Goal: Browse casually: Explore the website without a specific task or goal

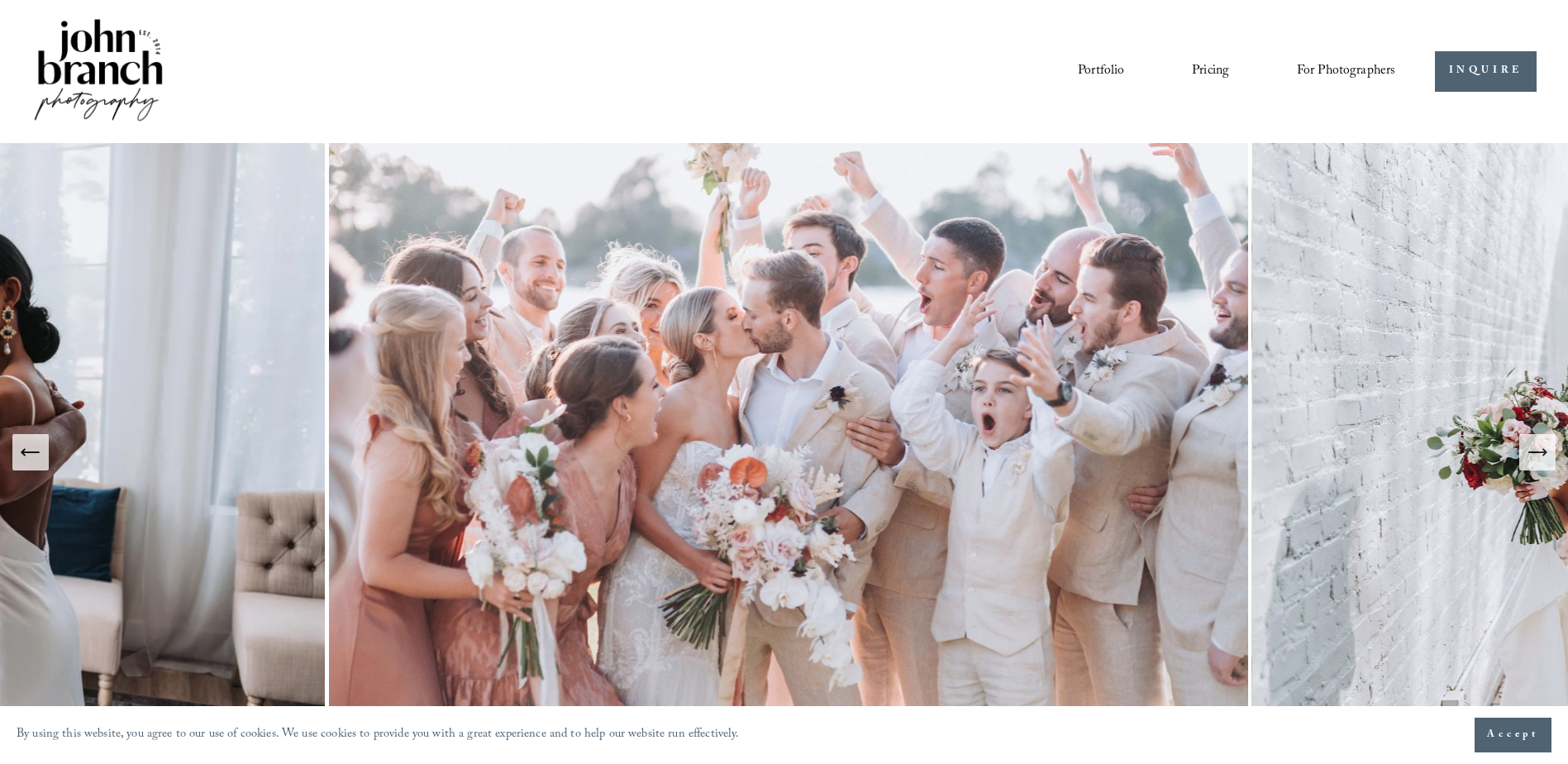
click at [1201, 74] on link "Pricing" at bounding box center [1209, 71] width 37 height 28
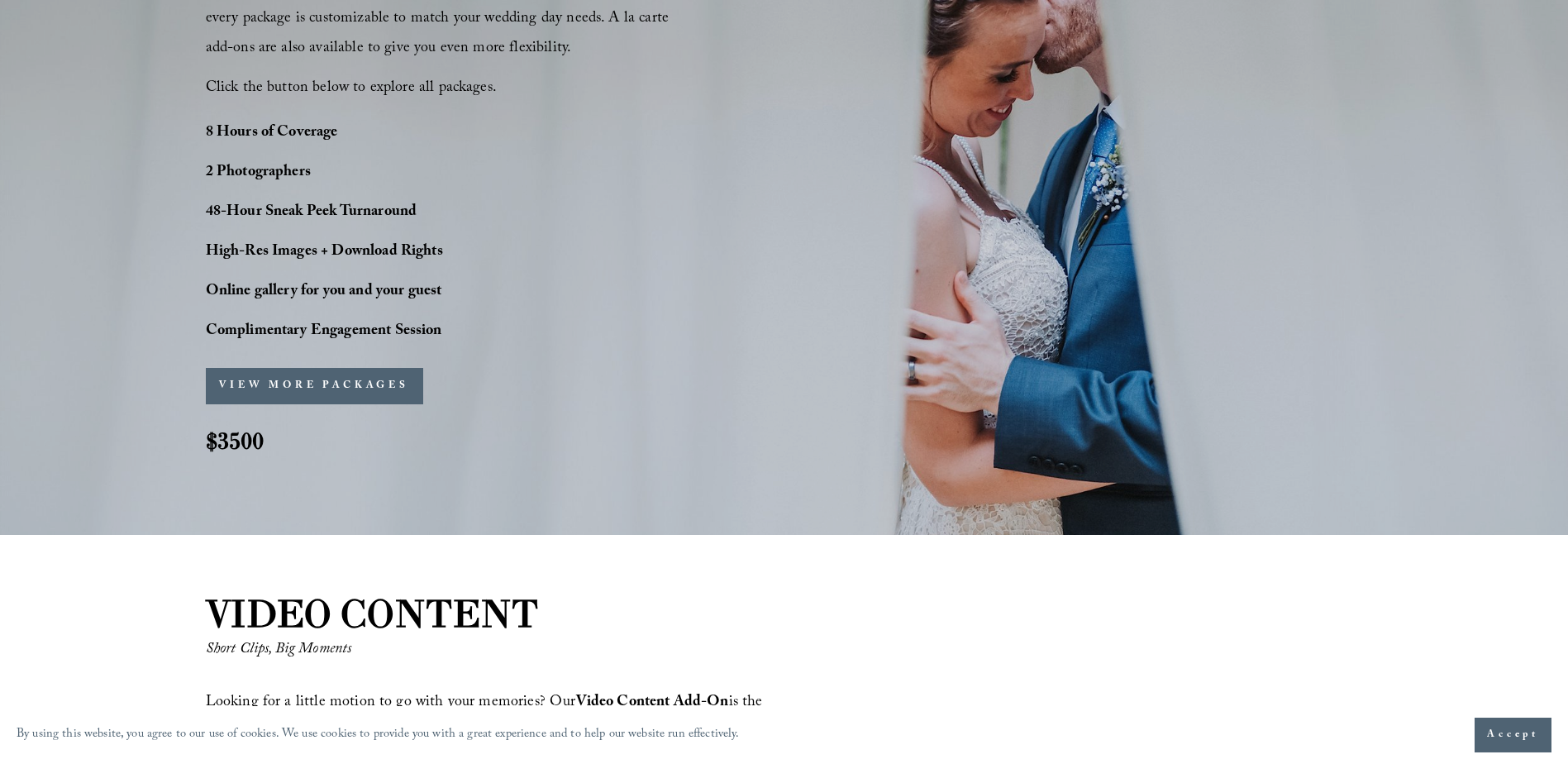
scroll to position [1405, 0]
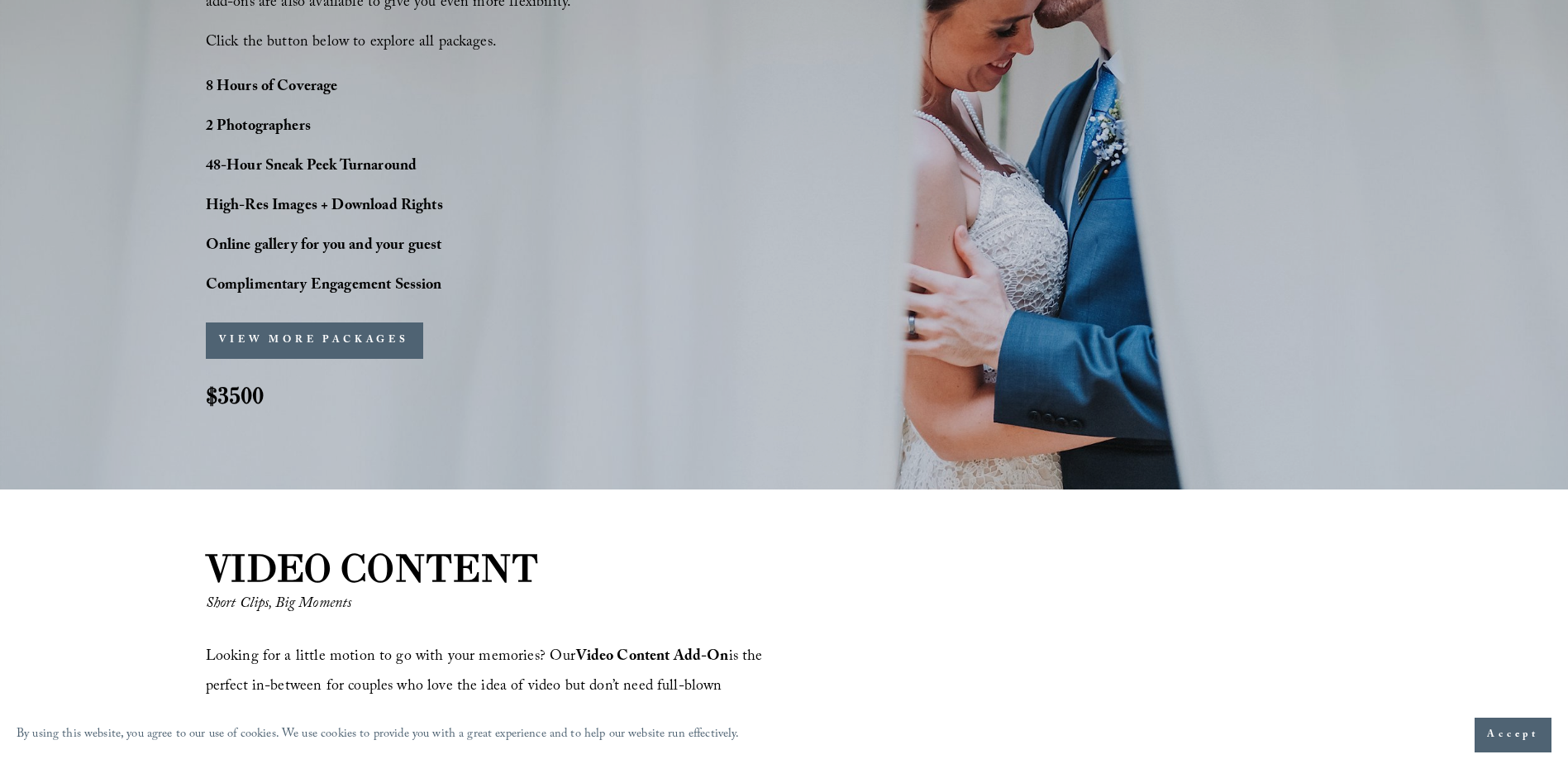
click at [358, 341] on button "VIEW MORE PACKAGES" at bounding box center [314, 340] width 217 height 36
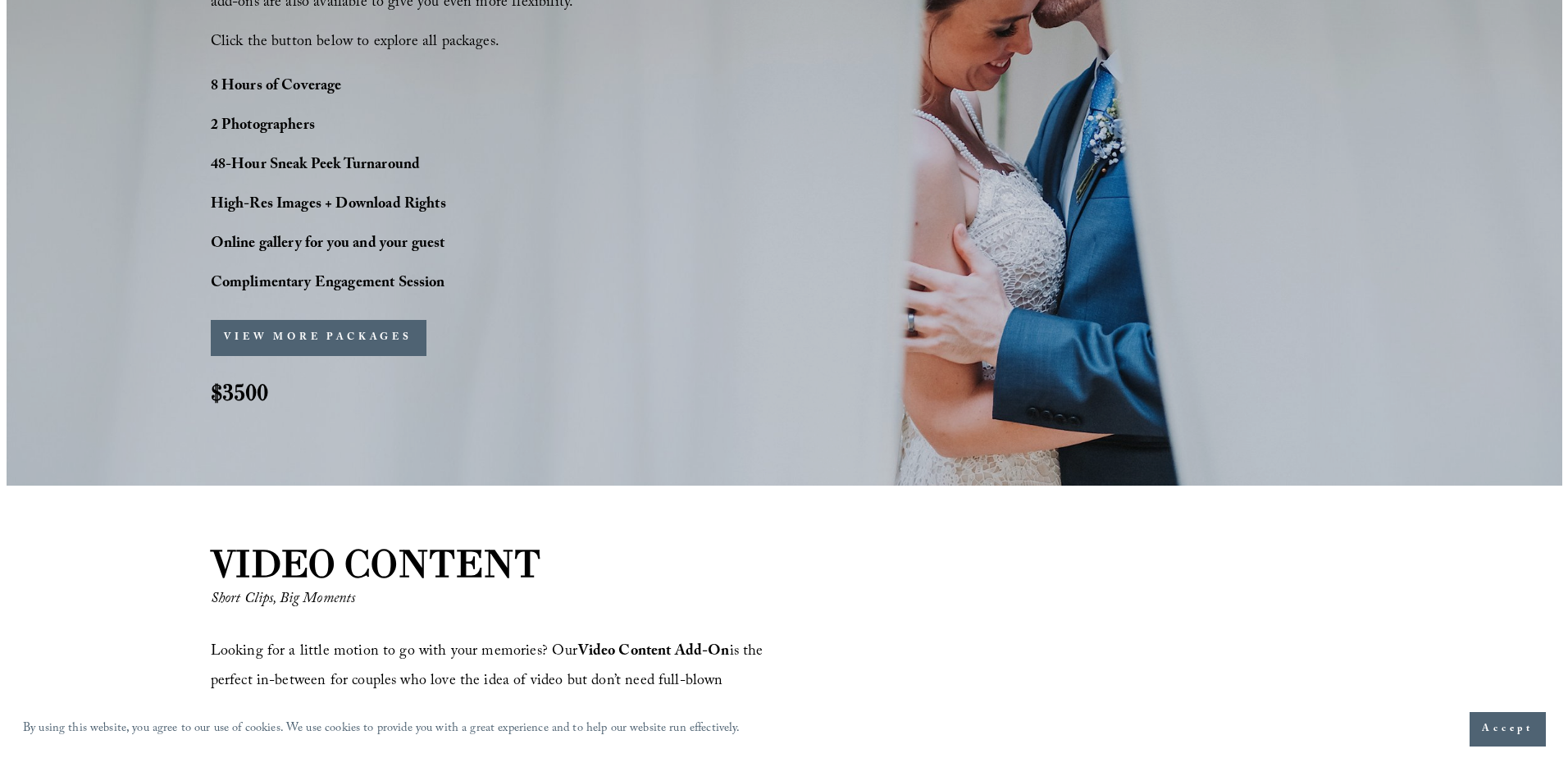
scroll to position [1398, 0]
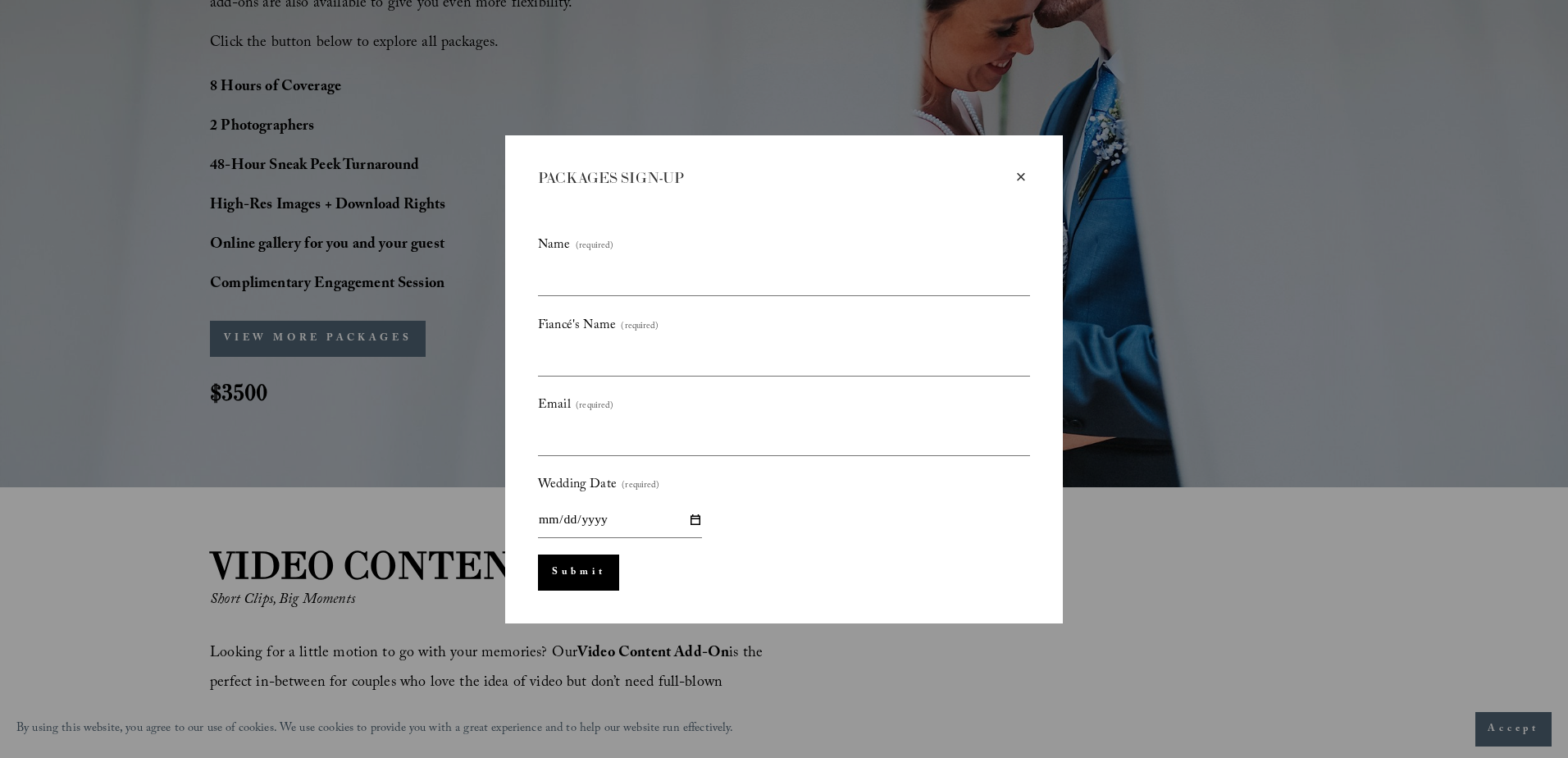
click at [1020, 172] on div "×" at bounding box center [1021, 177] width 18 height 18
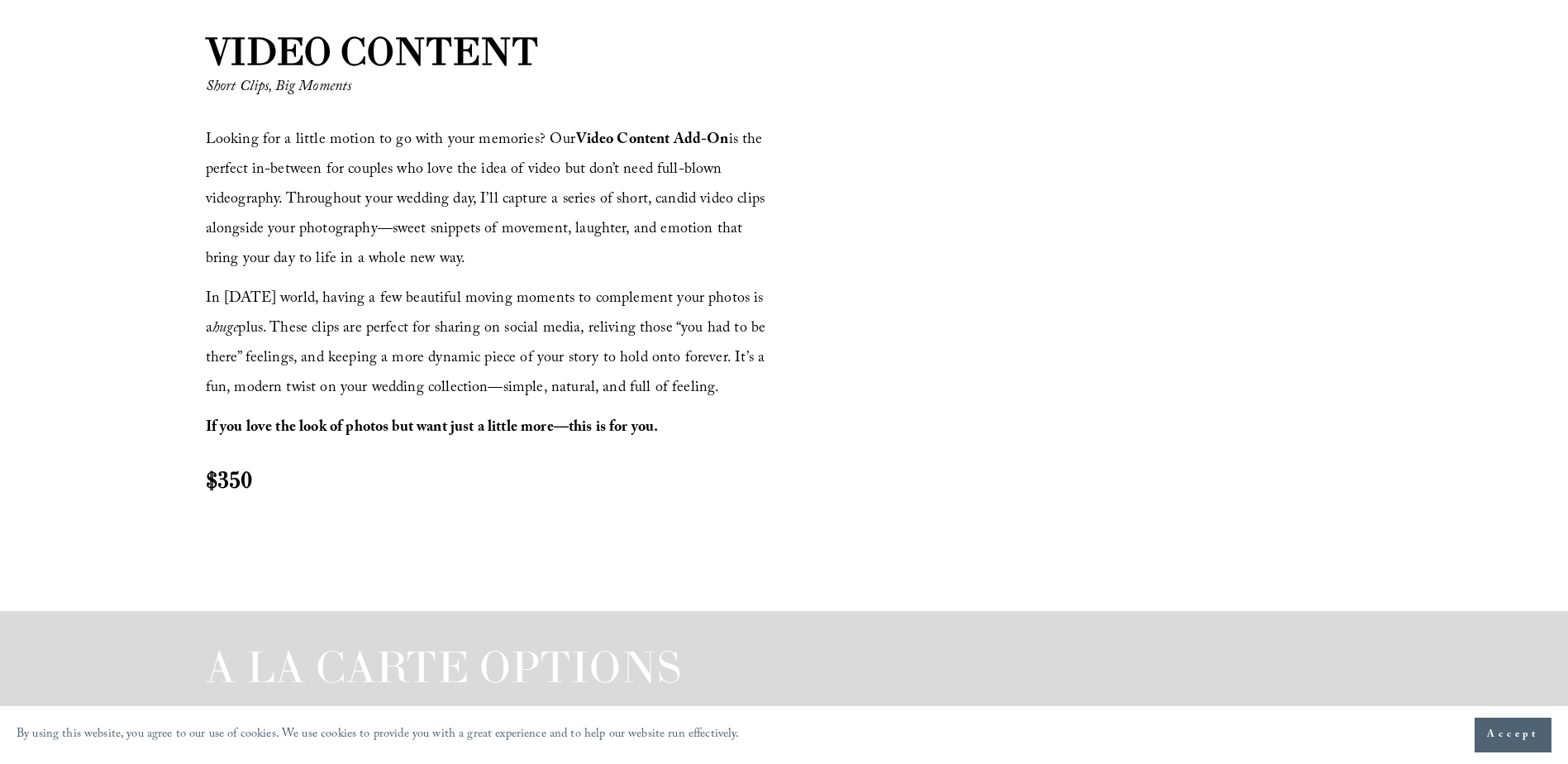
scroll to position [1819, 0]
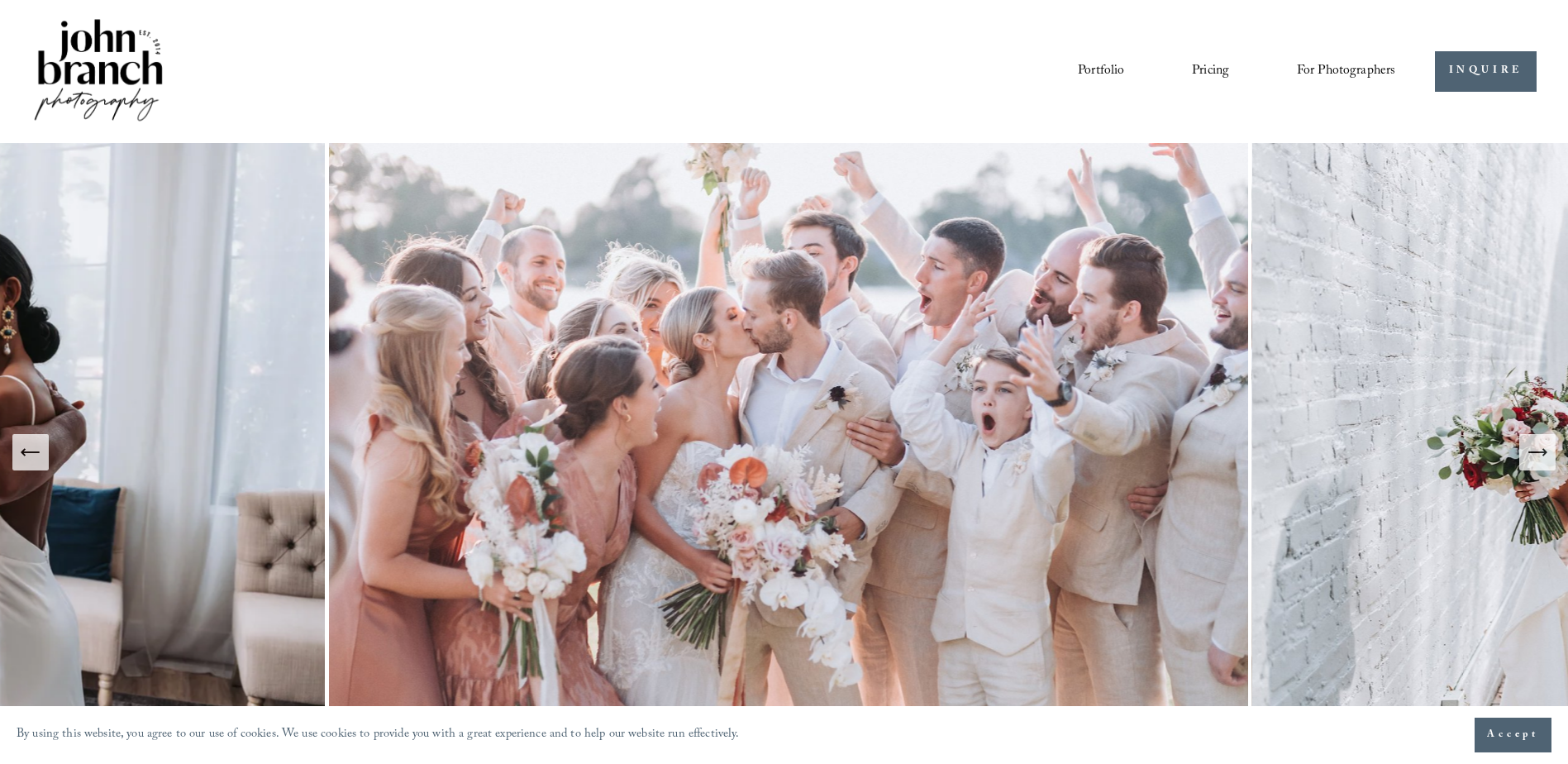
click at [1092, 74] on link "Portfolio" at bounding box center [1100, 71] width 46 height 28
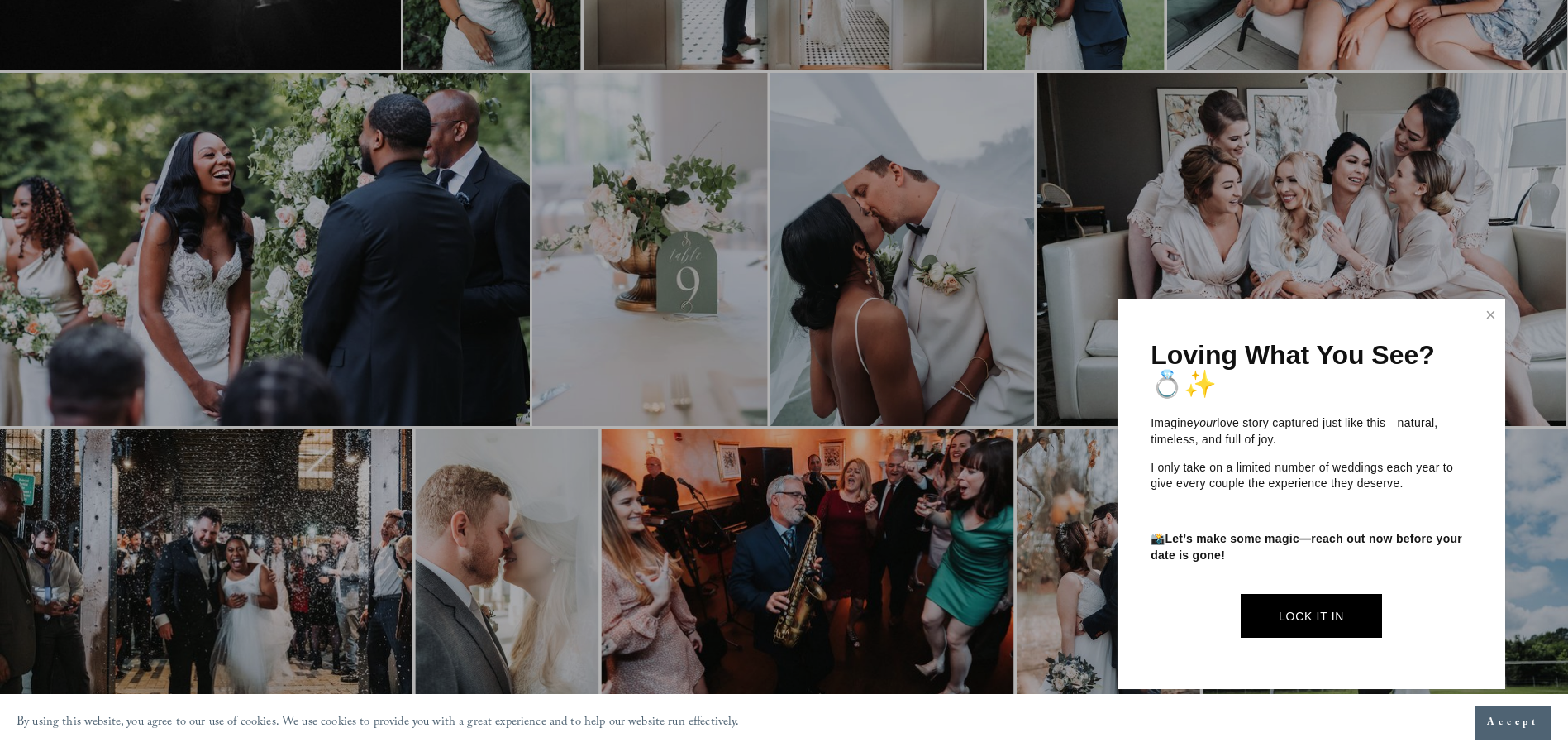
scroll to position [661, 0]
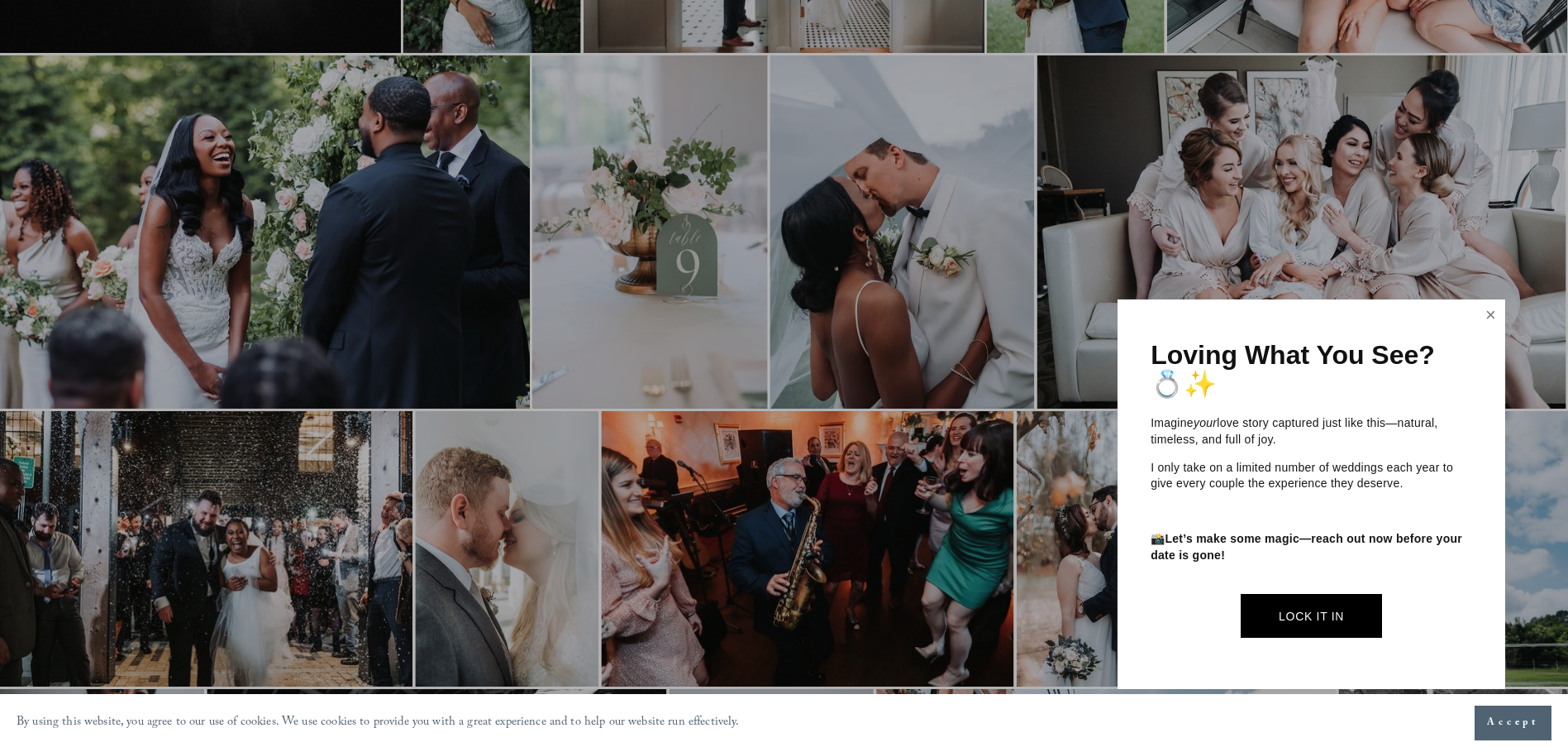
click at [1493, 317] on link "Close" at bounding box center [1489, 315] width 25 height 27
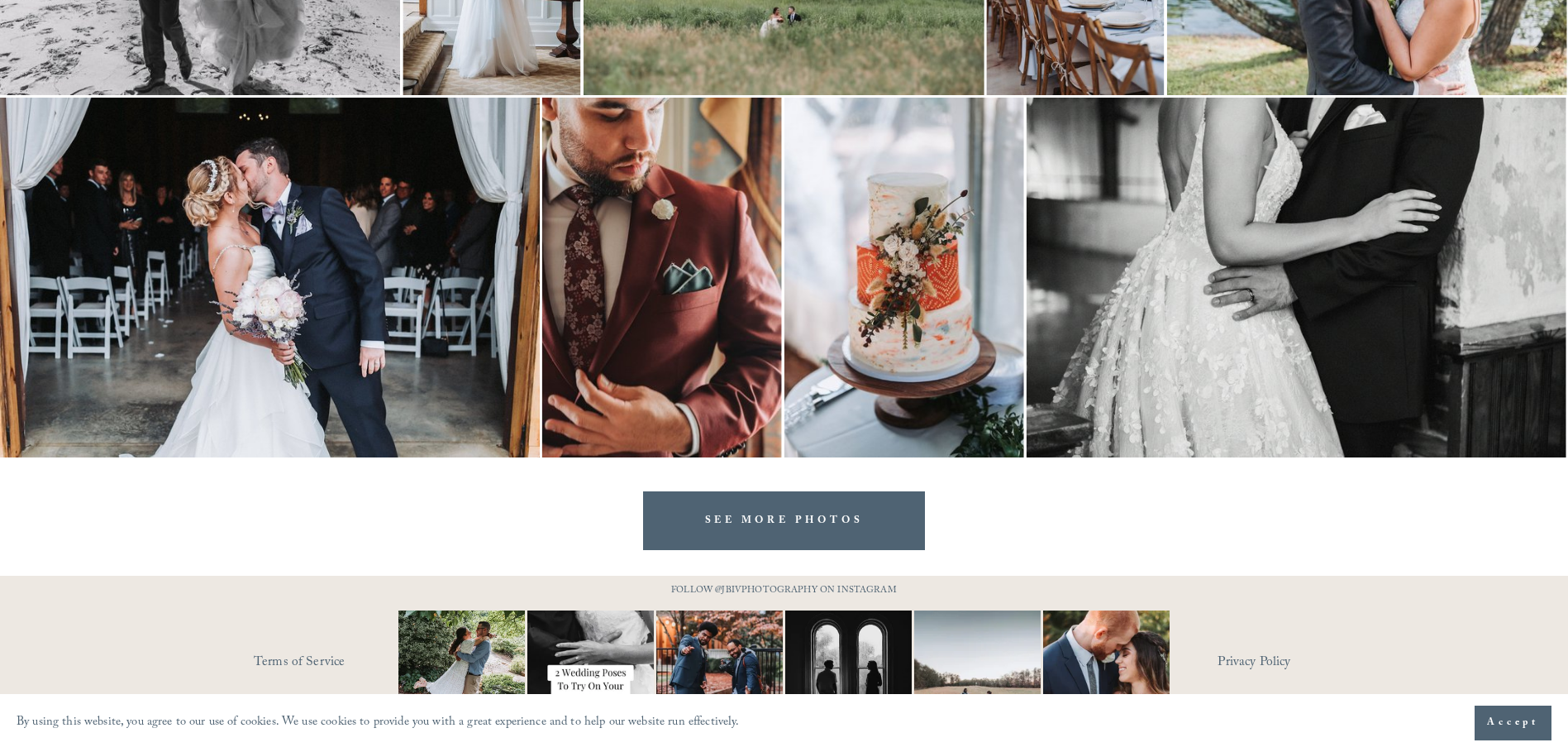
scroll to position [3324, 0]
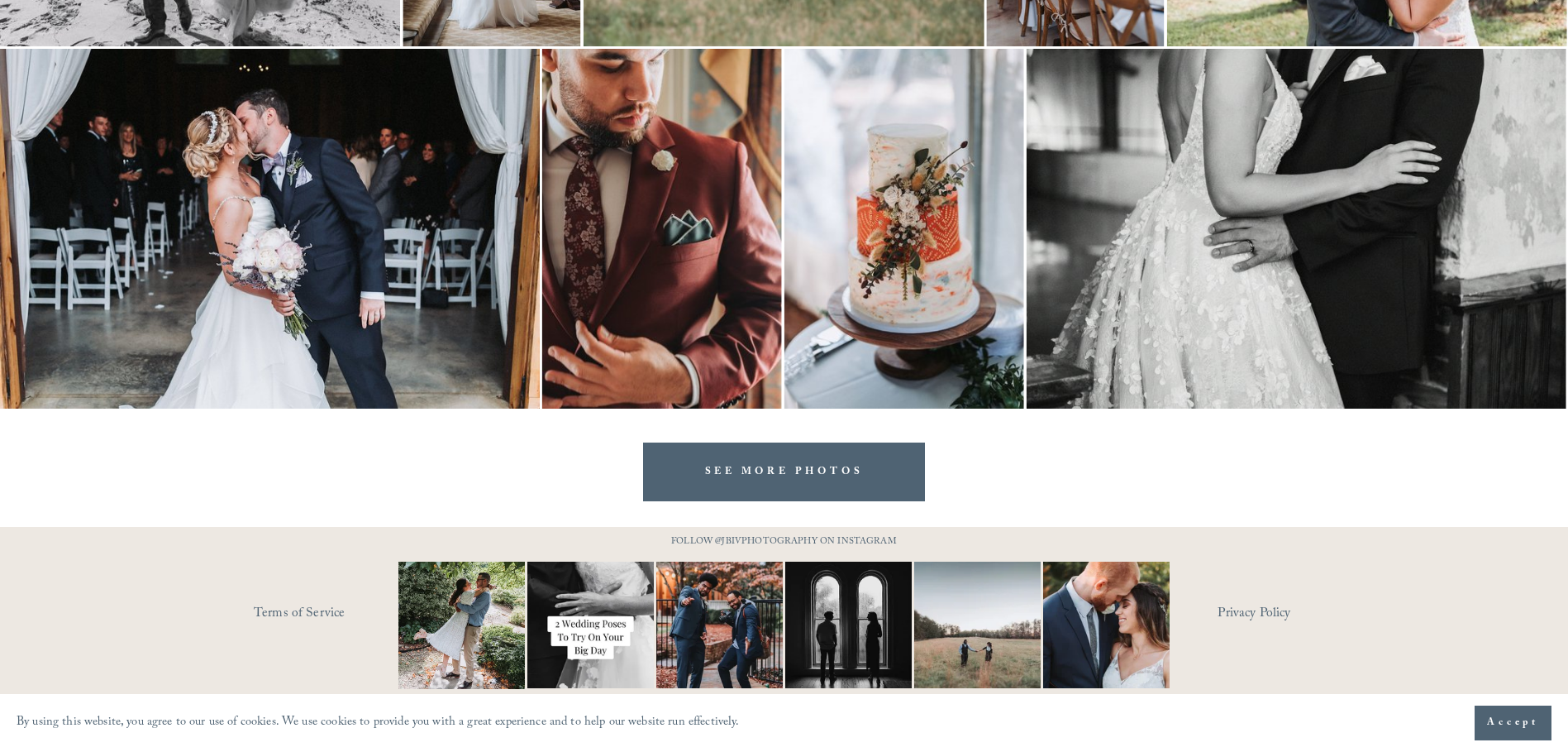
click at [796, 460] on link "SEE MORE PHOTOS" at bounding box center [784, 472] width 283 height 59
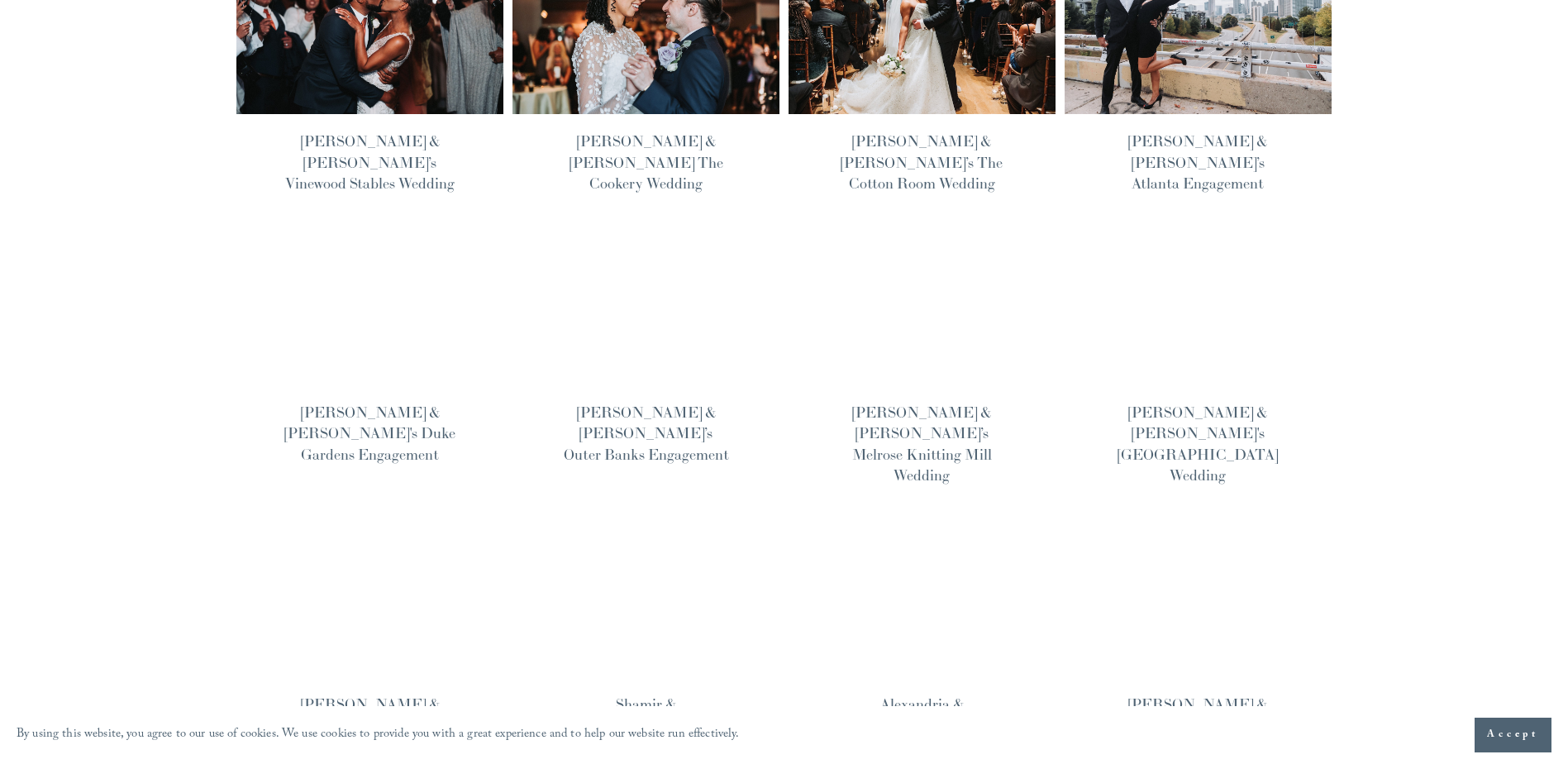
scroll to position [910, 0]
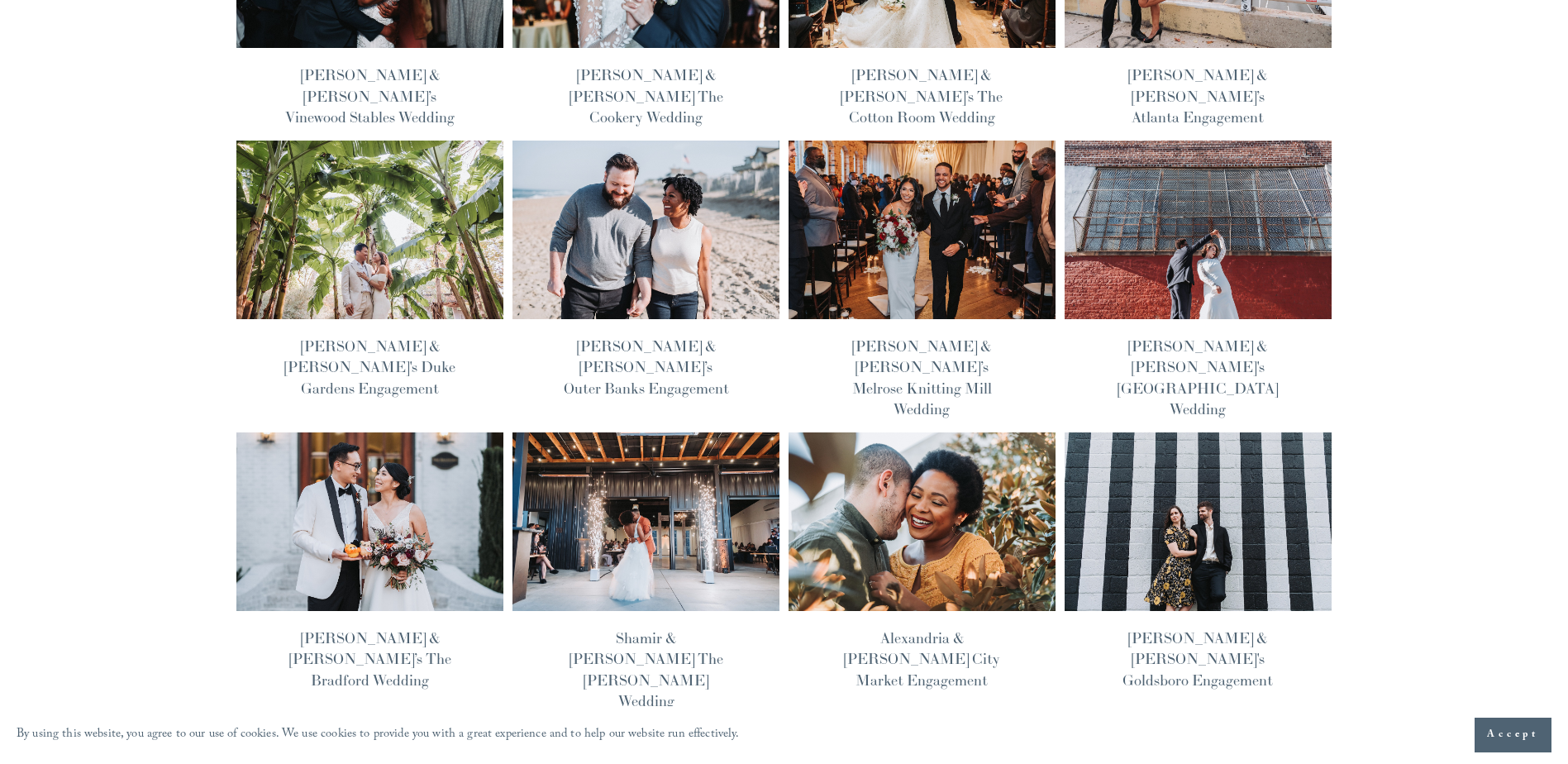
click at [921, 432] on img at bounding box center [921, 522] width 269 height 181
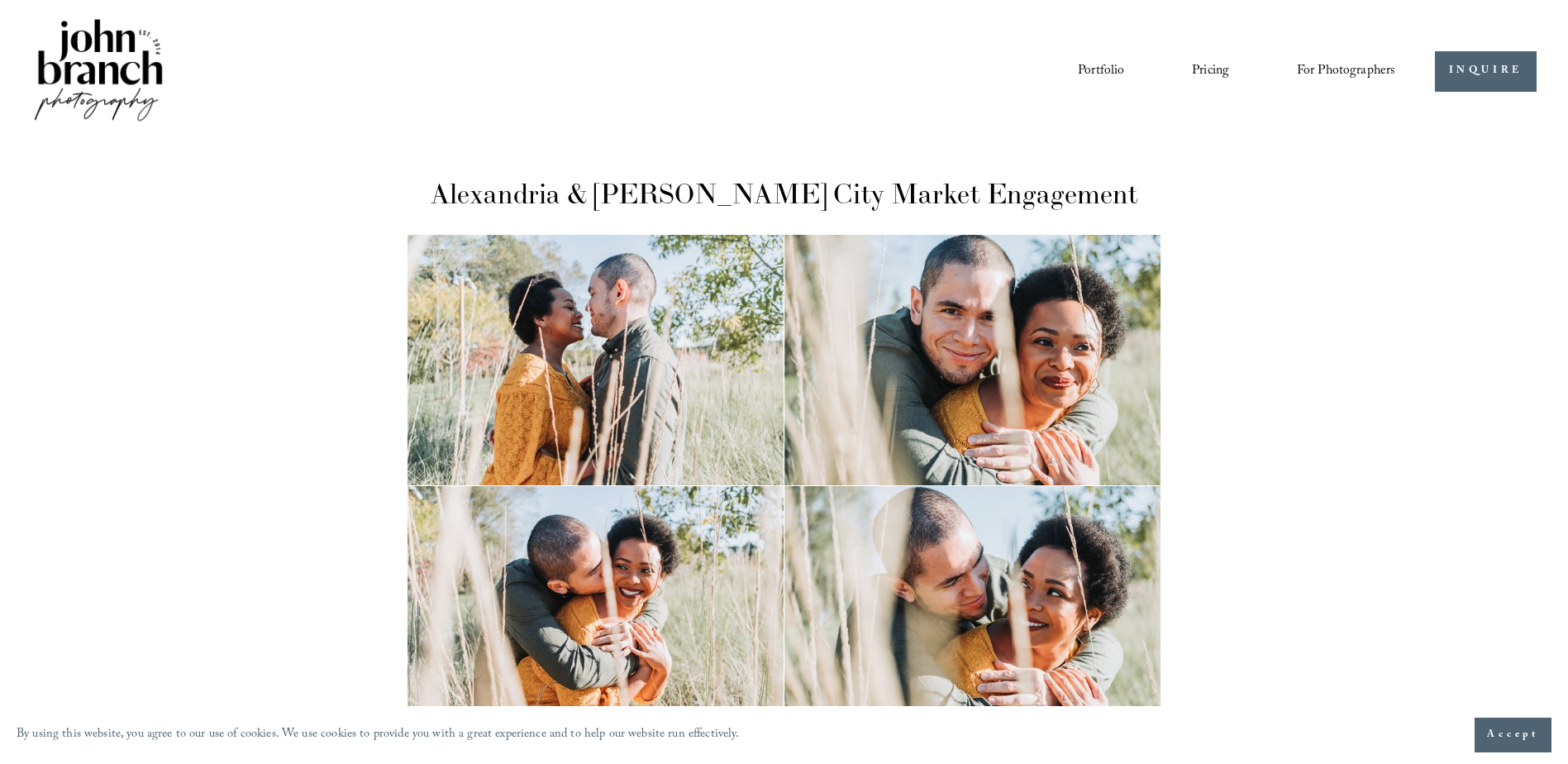
click at [153, 56] on img at bounding box center [99, 72] width 134 height 112
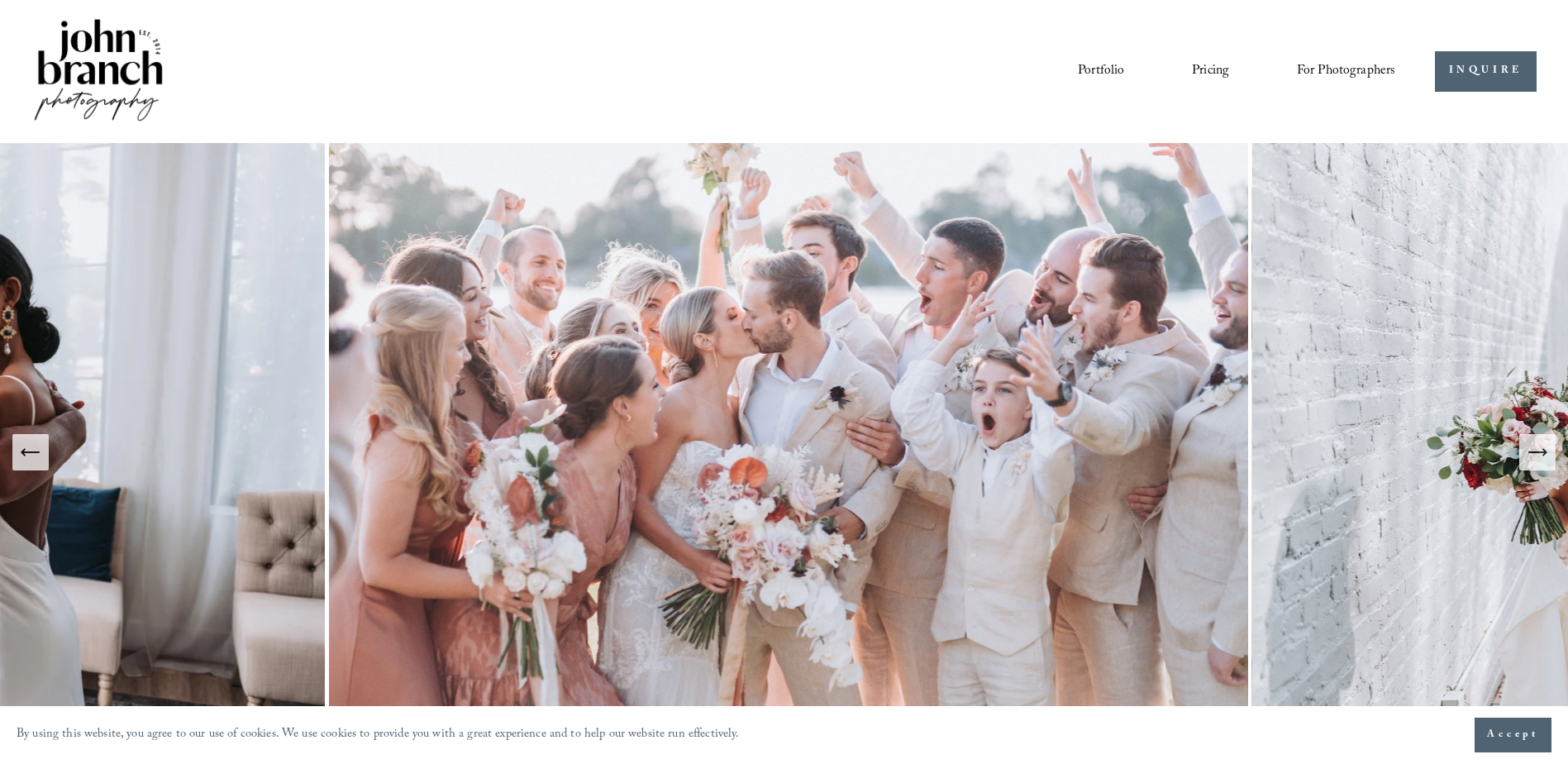
click at [1525, 732] on span "Accept" at bounding box center [1512, 735] width 52 height 17
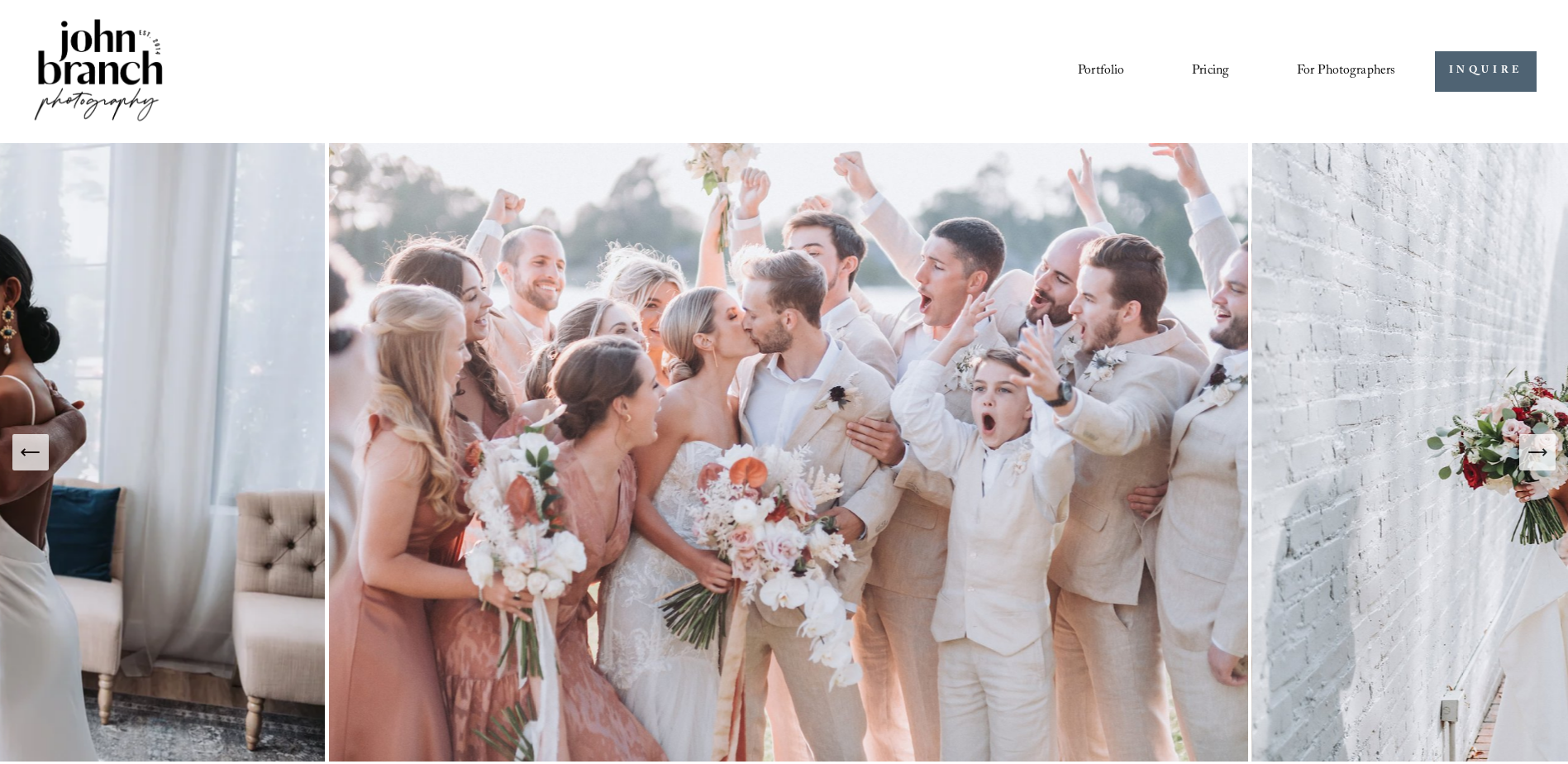
click at [1533, 448] on icon "Next Slide" at bounding box center [1536, 452] width 23 height 23
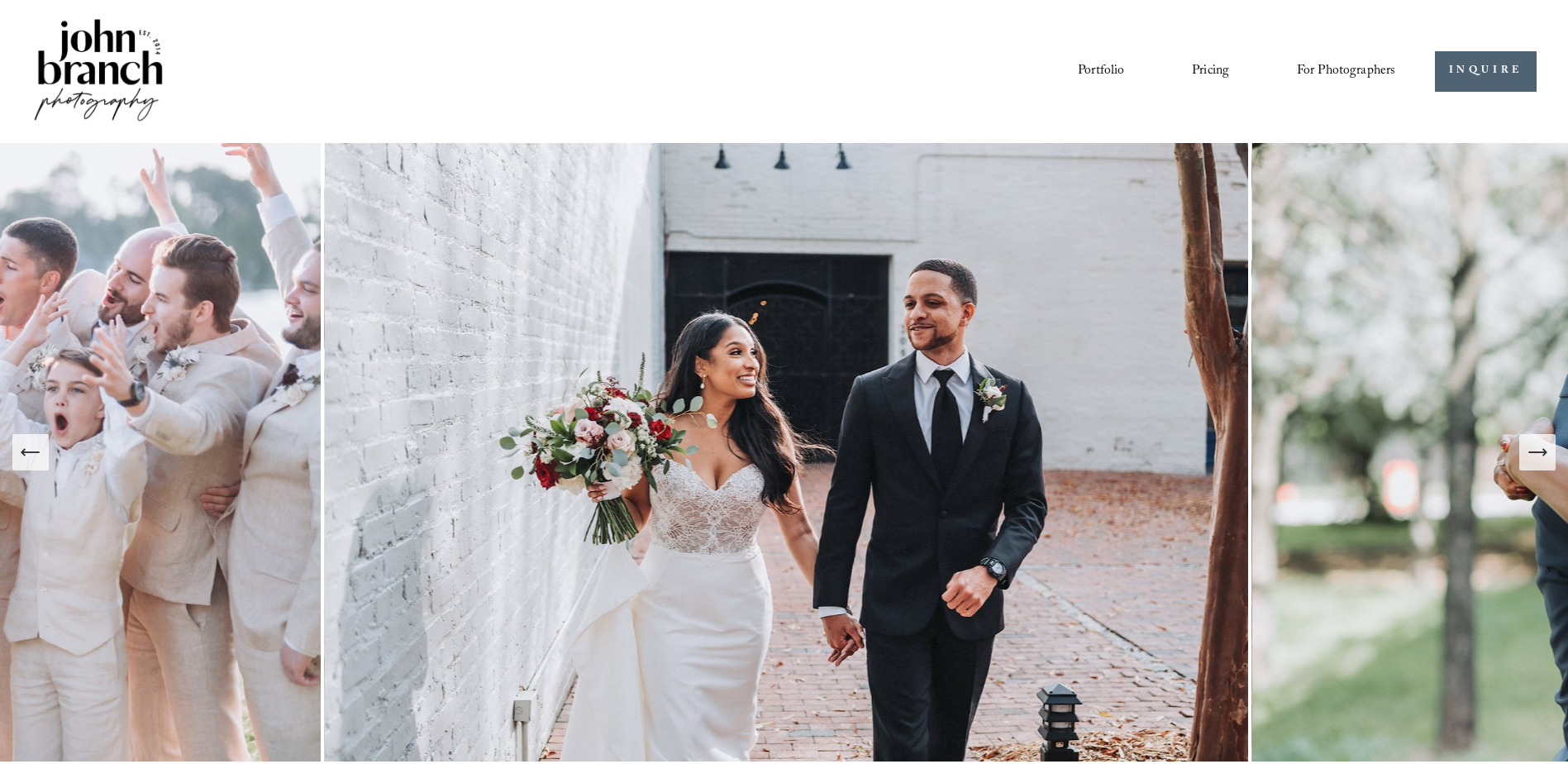
click at [1533, 448] on icon "Next Slide" at bounding box center [1536, 452] width 23 height 23
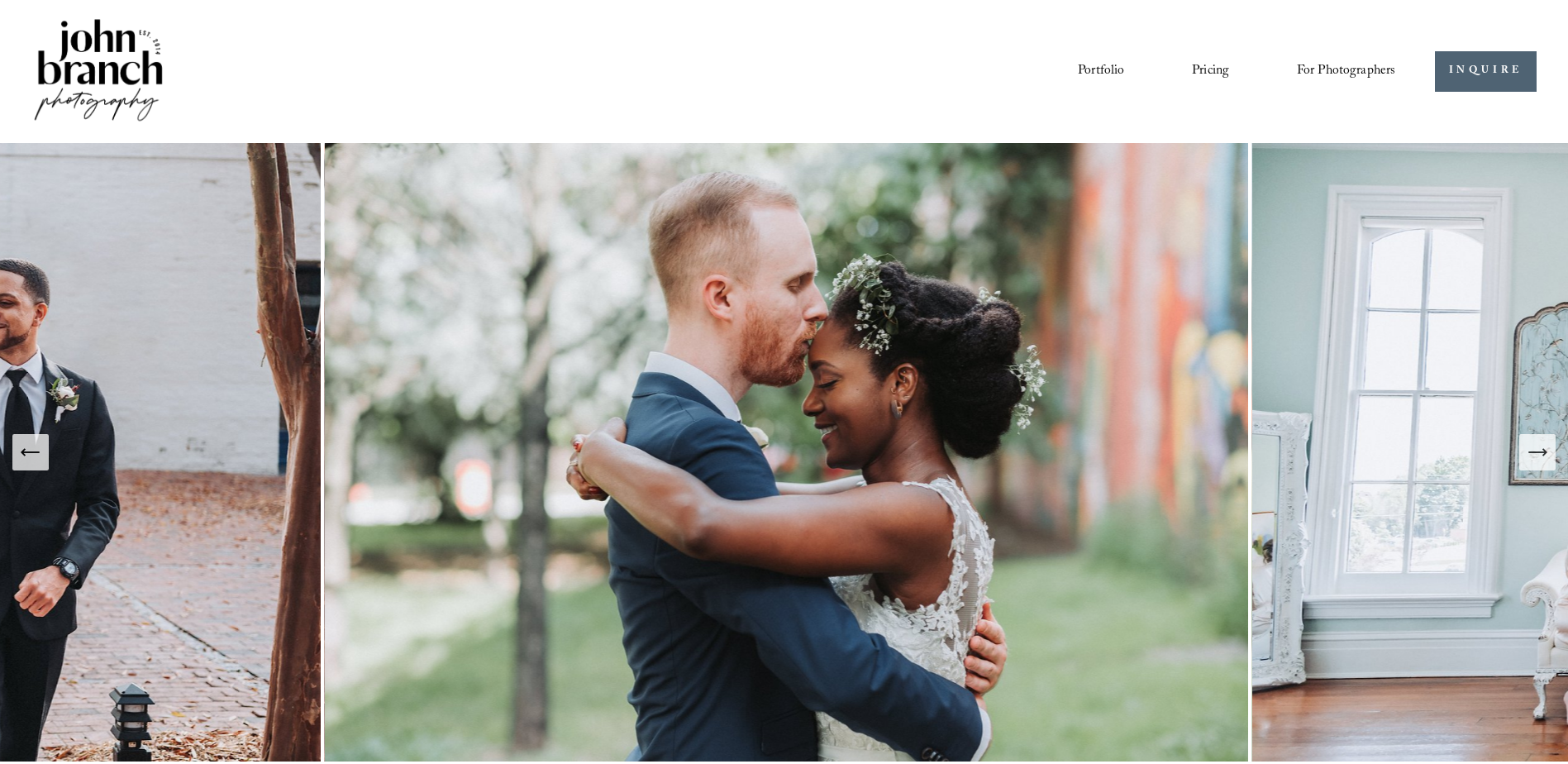
click at [1533, 448] on icon "Next Slide" at bounding box center [1536, 452] width 23 height 23
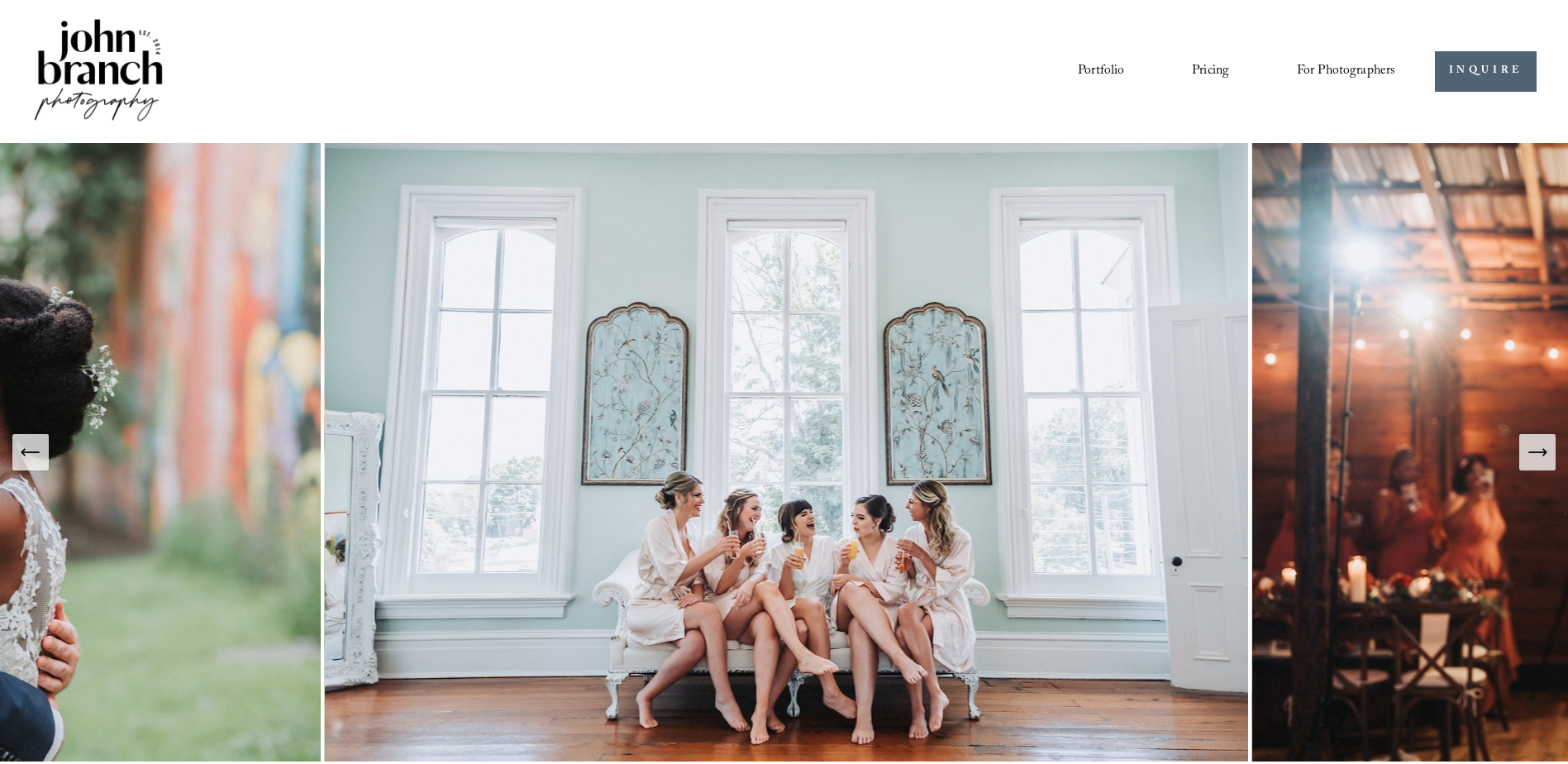
click at [1533, 448] on icon "Next Slide" at bounding box center [1536, 452] width 23 height 23
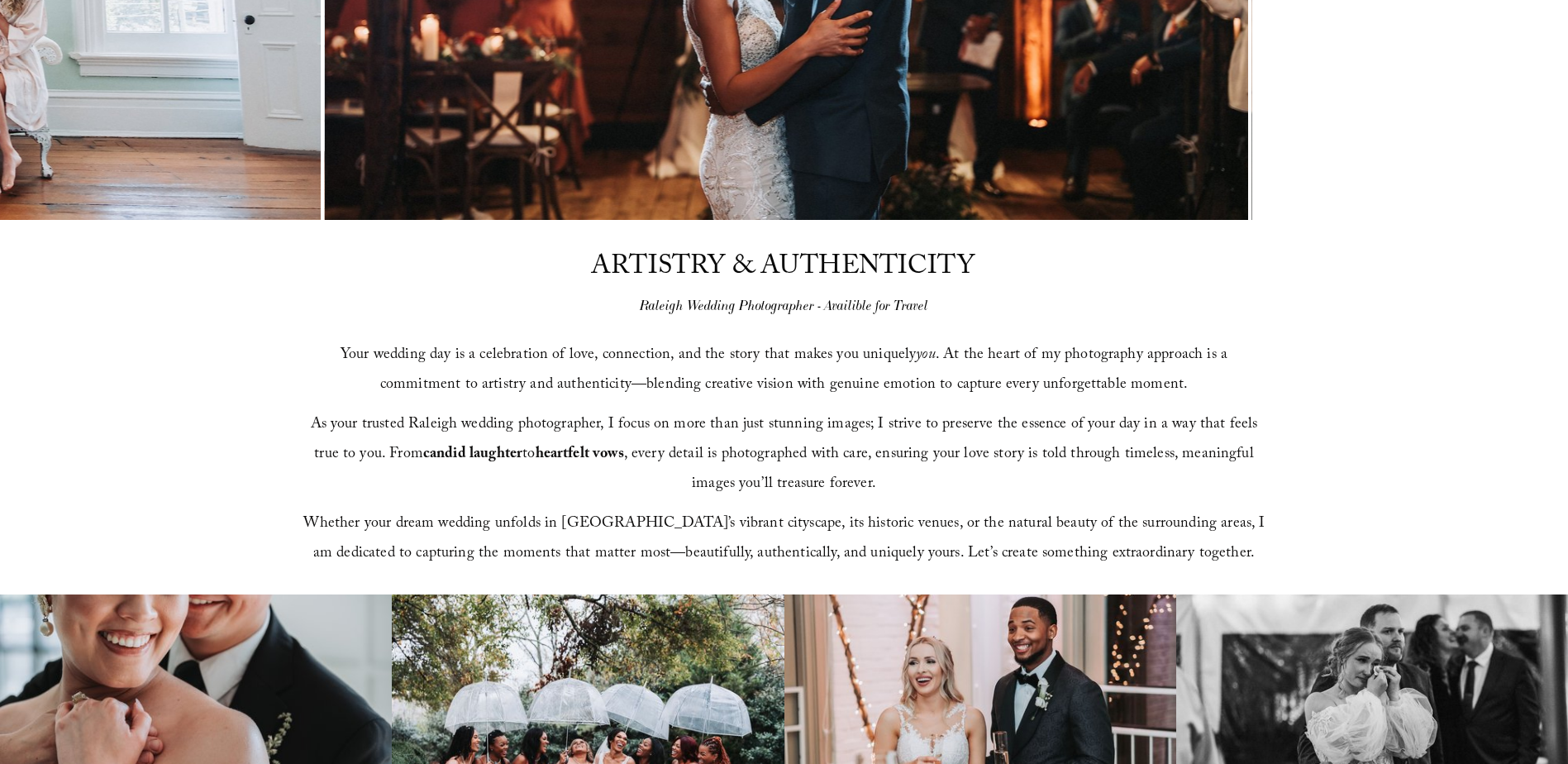
scroll to position [661, 0]
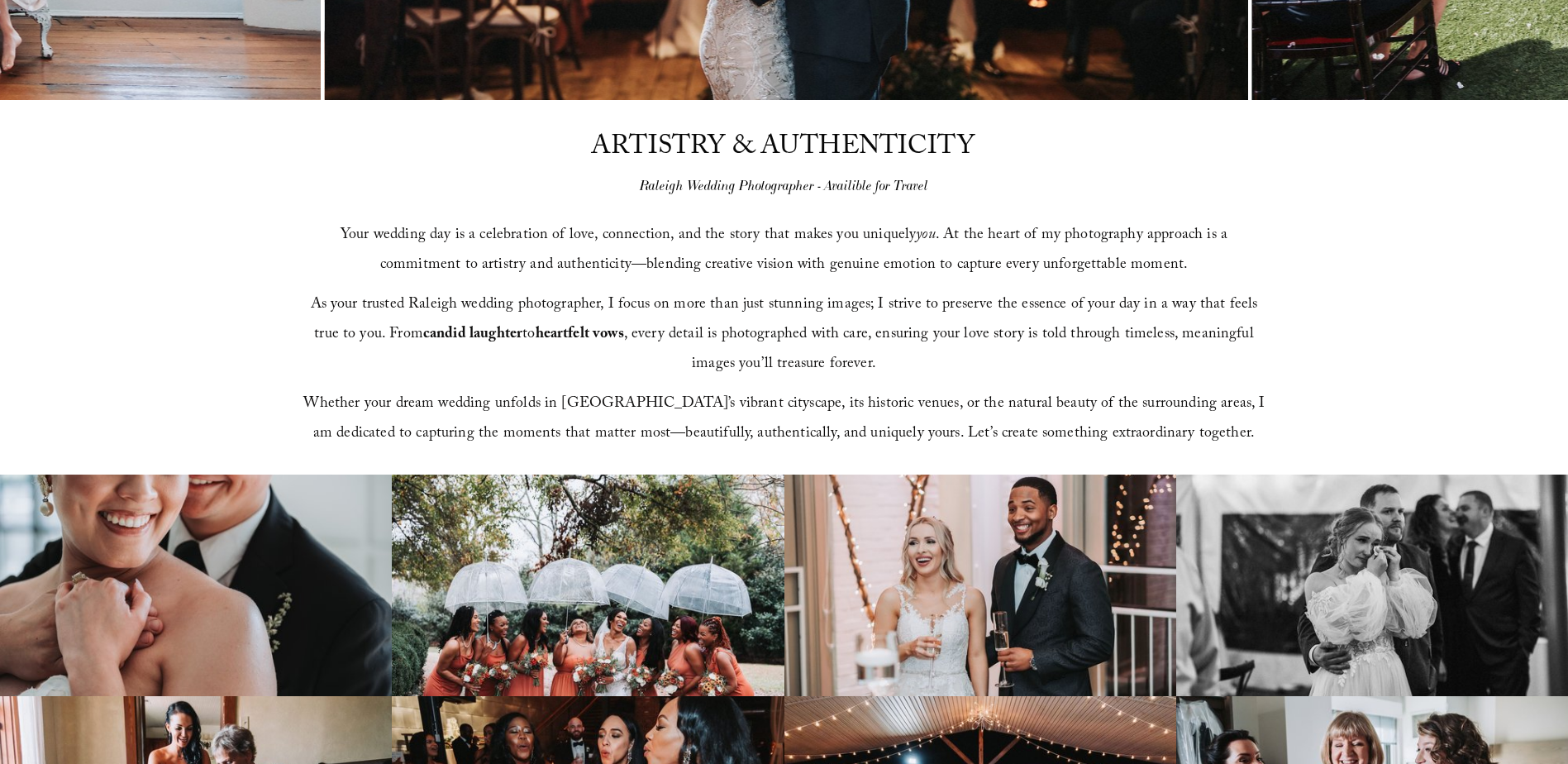
click at [655, 184] on em "Raleigh Wedding Photographer - Availible for Travel" at bounding box center [784, 186] width 288 height 17
